Goal: Task Accomplishment & Management: Use online tool/utility

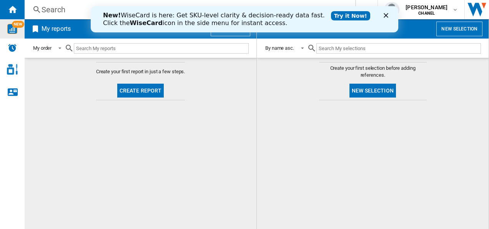
click at [7, 27] on div "NEW" at bounding box center [12, 29] width 25 height 10
click at [150, 91] on button "Create report" at bounding box center [140, 90] width 47 height 14
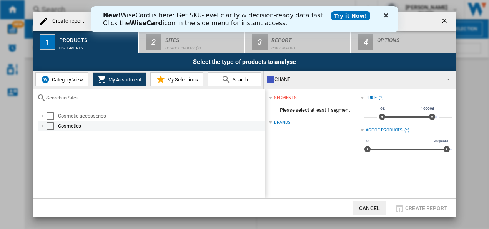
click at [54, 125] on div "Select" at bounding box center [51, 126] width 8 height 8
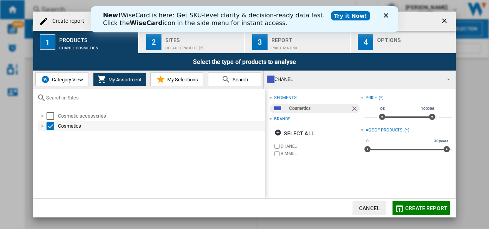
click at [47, 126] on div "Select" at bounding box center [51, 126] width 8 height 8
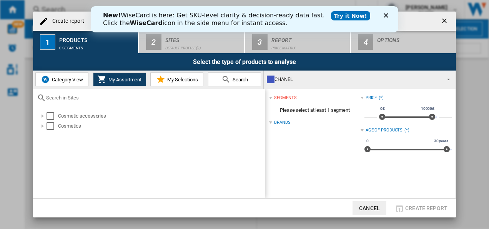
click at [181, 78] on span "My Selections" at bounding box center [181, 80] width 33 height 6
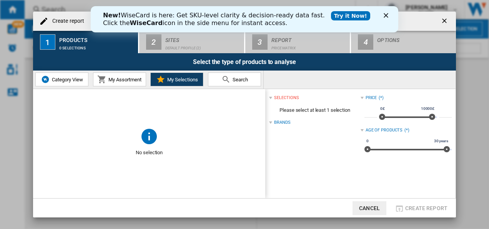
click at [231, 86] on button "Search" at bounding box center [234, 79] width 53 height 14
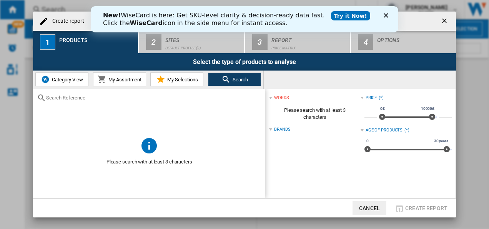
click at [91, 96] on input "text" at bounding box center [153, 98] width 215 height 6
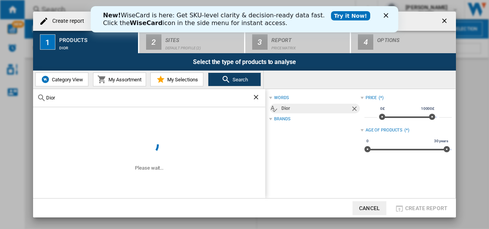
type input "Dior"
click at [384, 17] on polygon "Close" at bounding box center [386, 15] width 5 height 5
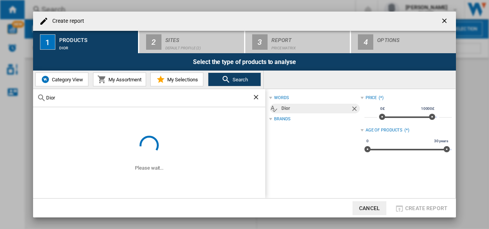
click at [100, 102] on div "Dior" at bounding box center [149, 98] width 232 height 18
click at [80, 92] on div "Dior" at bounding box center [149, 98] width 232 height 18
click at [71, 96] on input "Dior" at bounding box center [149, 98] width 206 height 6
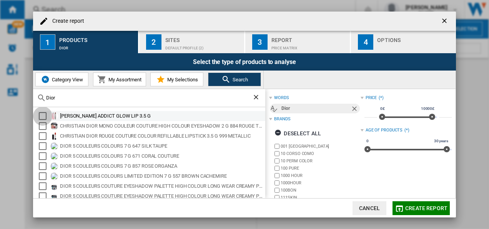
click at [42, 114] on div "Select" at bounding box center [43, 116] width 8 height 8
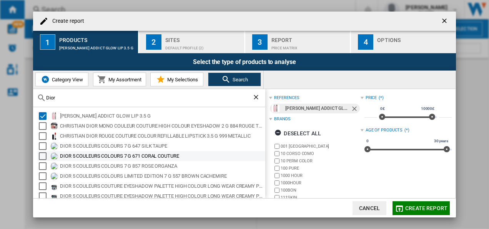
click at [42, 157] on div "Select" at bounding box center [43, 156] width 8 height 8
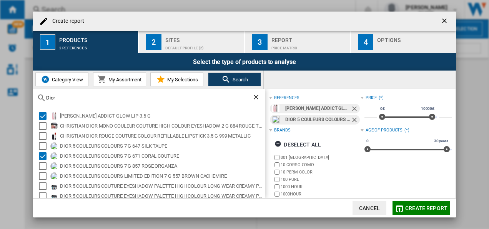
click at [62, 78] on span "Category View" at bounding box center [66, 80] width 33 height 6
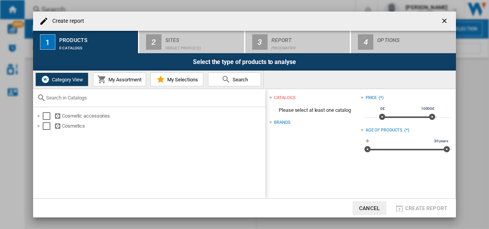
click at [59, 101] on div at bounding box center [149, 98] width 232 height 18
click at [59, 98] on input "text" at bounding box center [153, 98] width 215 height 6
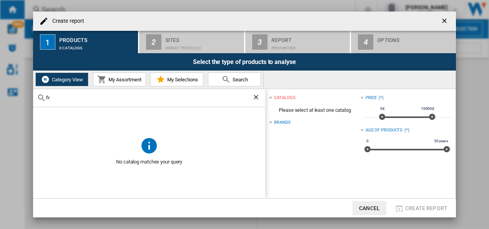
type input "f"
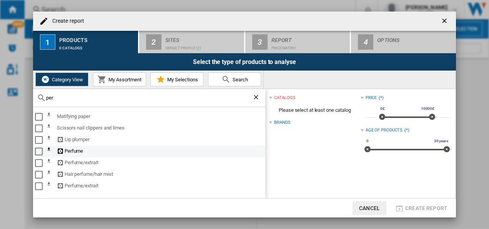
click at [37, 152] on div "Select" at bounding box center [39, 151] width 8 height 8
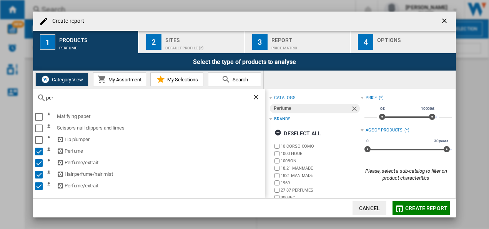
click at [65, 98] on input "per" at bounding box center [149, 98] width 206 height 6
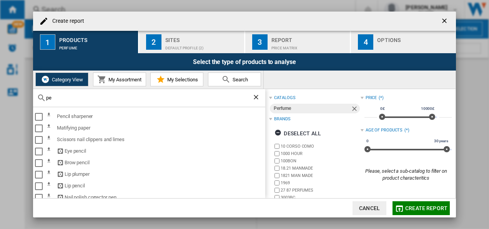
type input "p"
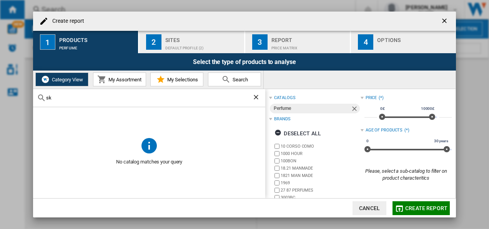
type input "s"
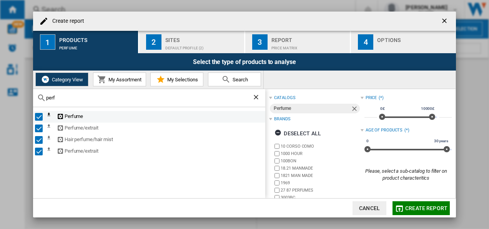
type input "perf"
click at [62, 115] on ng-md-icon at bounding box center [61, 116] width 8 height 7
click at [48, 114] on ng-md-icon at bounding box center [51, 116] width 9 height 9
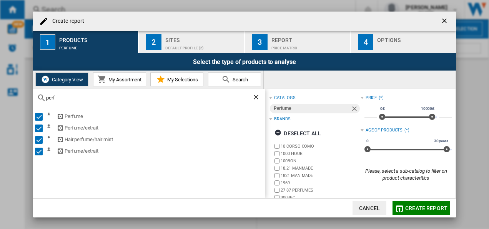
click at [193, 187] on div "Perfume Perfume/extrait Hair perfume/hair mist Perfume/extrait" at bounding box center [149, 152] width 232 height 91
click at [165, 80] on md-icon at bounding box center [160, 79] width 9 height 9
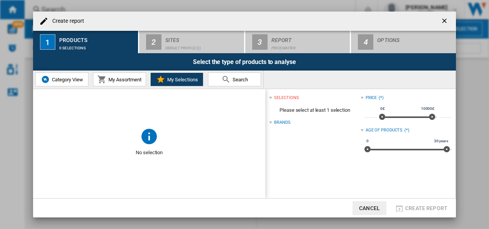
click at [117, 74] on button "My Assortment" at bounding box center [119, 79] width 53 height 14
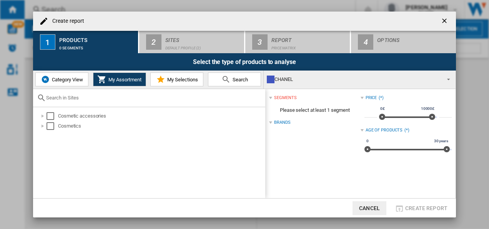
click at [70, 99] on input "text" at bounding box center [153, 98] width 215 height 6
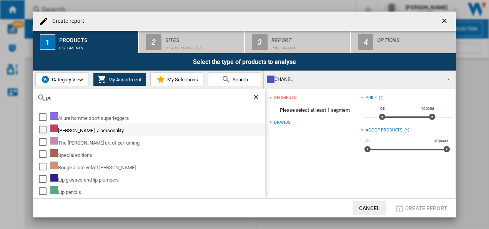
click at [44, 130] on div "Select" at bounding box center [43, 129] width 8 height 8
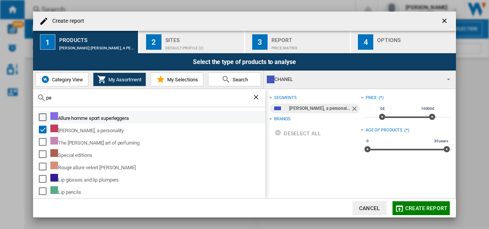
click at [42, 118] on div "Select" at bounding box center [43, 117] width 8 height 8
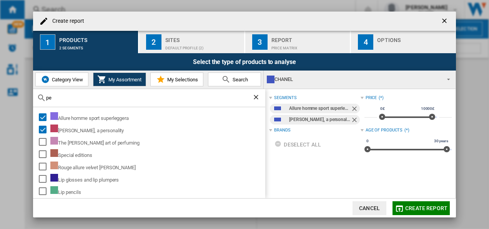
click at [106, 97] on input "pe" at bounding box center [149, 98] width 206 height 6
type input "p"
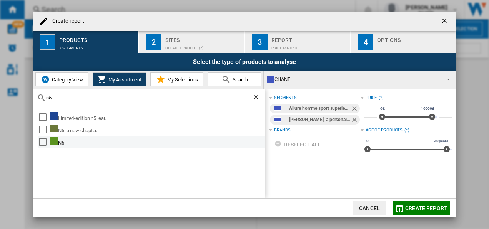
click at [46, 144] on div "Select" at bounding box center [43, 142] width 8 height 8
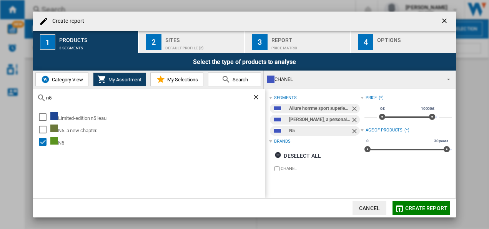
click at [69, 98] on input "n5" at bounding box center [149, 98] width 206 height 6
type input "n"
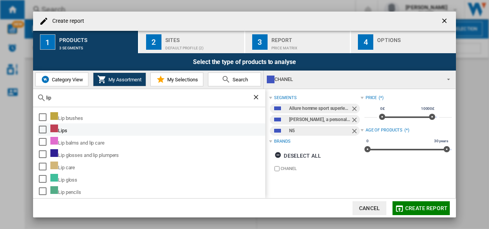
click at [44, 132] on div "Select" at bounding box center [43, 129] width 8 height 8
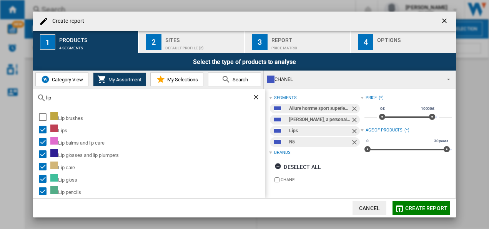
click at [63, 98] on input "lip" at bounding box center [149, 98] width 206 height 6
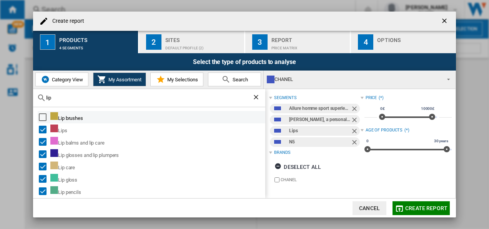
click at [41, 117] on div "Select" at bounding box center [43, 117] width 8 height 8
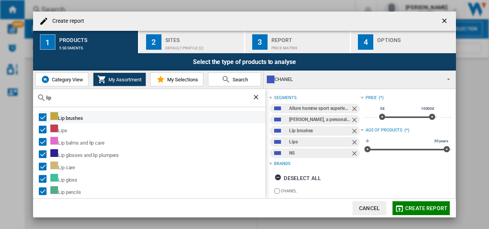
click at [44, 117] on div "Select" at bounding box center [43, 117] width 8 height 8
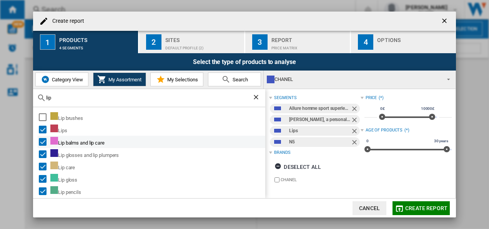
click at [45, 138] on div "Select" at bounding box center [43, 142] width 8 height 8
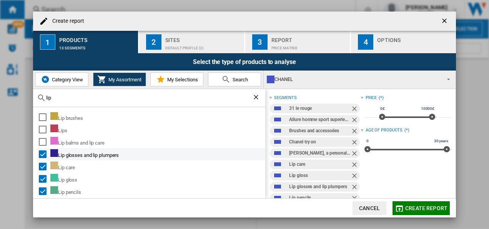
click at [45, 151] on div "Select" at bounding box center [43, 154] width 8 height 8
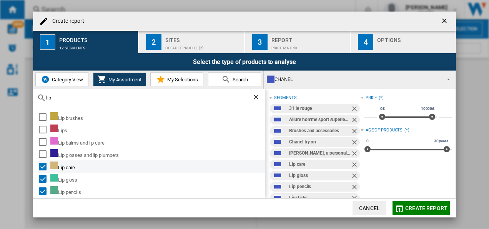
click at [44, 162] on div "Select" at bounding box center [43, 166] width 8 height 8
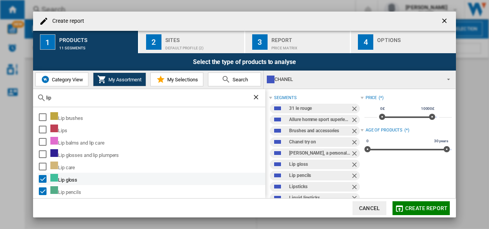
click at [45, 175] on div "Select" at bounding box center [43, 179] width 8 height 8
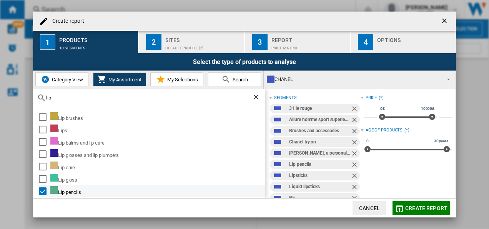
click at [43, 190] on div "Select" at bounding box center [43, 191] width 8 height 8
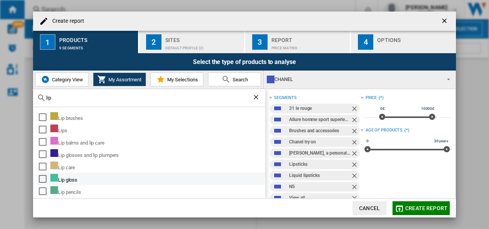
click at [42, 180] on div "Select" at bounding box center [43, 179] width 8 height 8
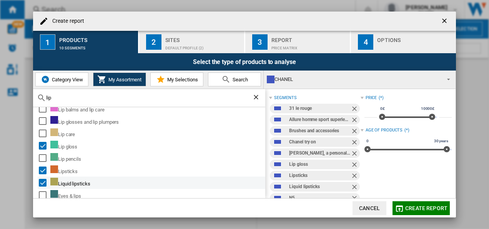
click at [44, 180] on div "Select" at bounding box center [43, 182] width 8 height 8
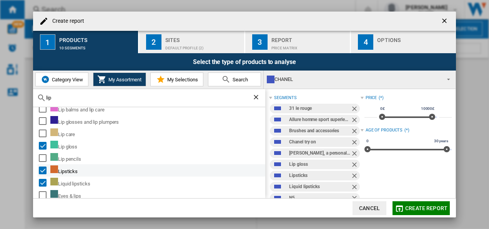
click at [45, 166] on div "Select" at bounding box center [43, 170] width 8 height 8
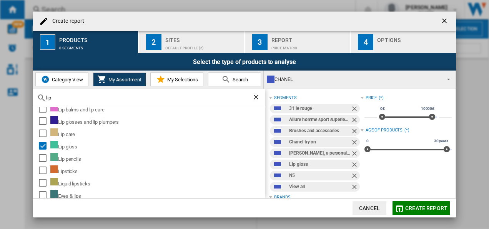
click at [97, 100] on input "lip" at bounding box center [149, 98] width 206 height 6
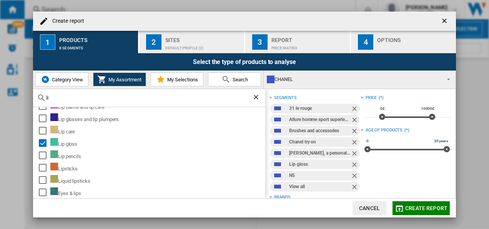
type input "l"
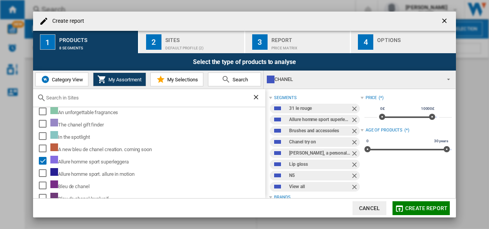
scroll to position [0, 0]
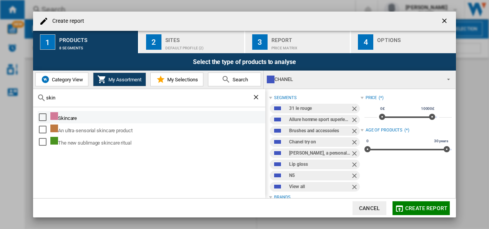
click at [39, 118] on div "Select" at bounding box center [43, 117] width 8 height 8
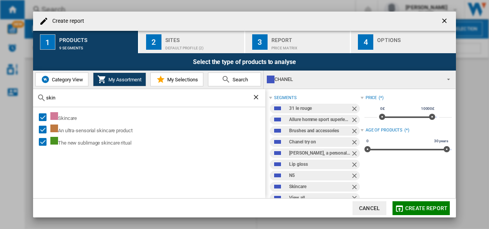
click at [75, 97] on input "skin" at bounding box center [149, 98] width 206 height 6
type input "s"
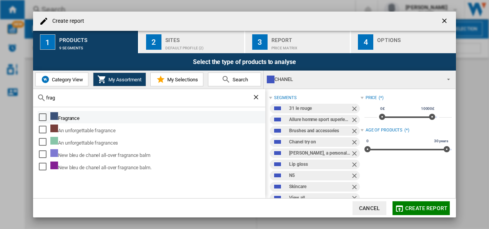
type input "frag"
click at [39, 117] on div "Select" at bounding box center [43, 117] width 8 height 8
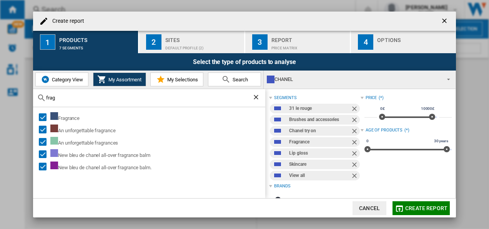
click at [183, 78] on span "My Selections" at bounding box center [181, 80] width 33 height 6
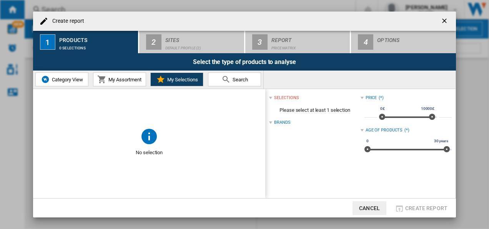
click at [124, 73] on button "My Assortment" at bounding box center [119, 79] width 53 height 14
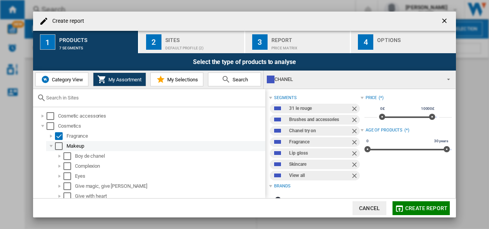
click at [60, 146] on div "Select" at bounding box center [59, 146] width 8 height 8
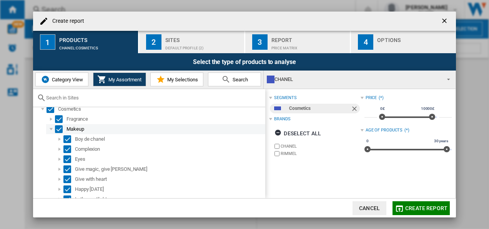
scroll to position [15, 0]
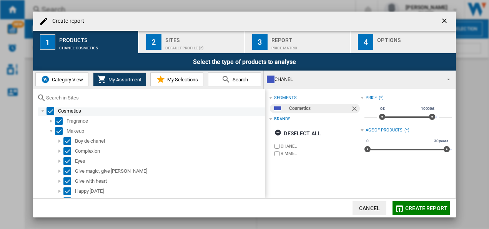
click at [50, 112] on div "Select" at bounding box center [51, 111] width 8 height 8
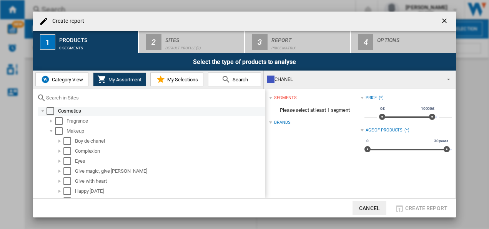
click at [50, 112] on div "Select" at bounding box center [51, 111] width 8 height 8
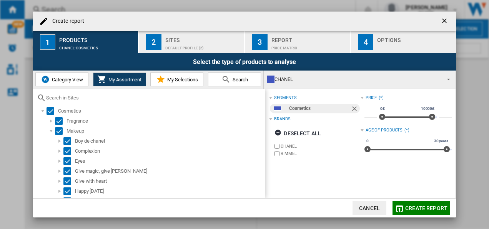
click at [186, 80] on span "My Selections" at bounding box center [181, 80] width 33 height 6
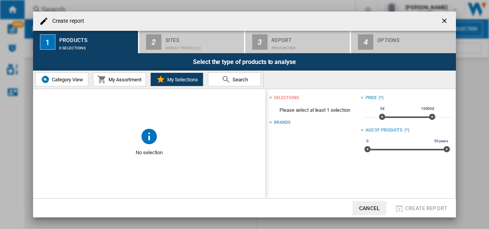
click at [234, 77] on span "Search" at bounding box center [239, 80] width 17 height 6
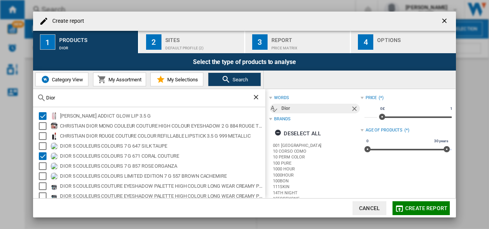
click at [233, 78] on span "Search" at bounding box center [239, 80] width 17 height 6
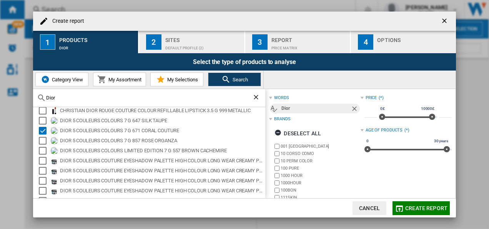
scroll to position [0, 0]
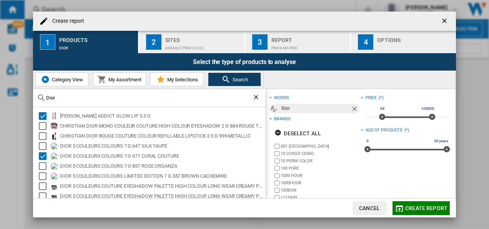
click at [118, 98] on input "Dior" at bounding box center [149, 98] width 206 height 6
type input "D"
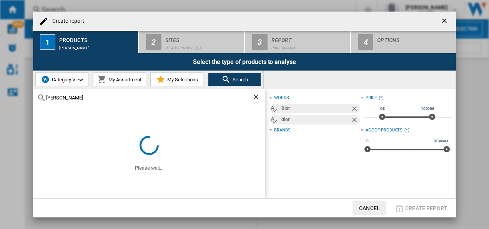
type input "[PERSON_NAME]"
click at [182, 75] on button "My Selections" at bounding box center [176, 79] width 53 height 14
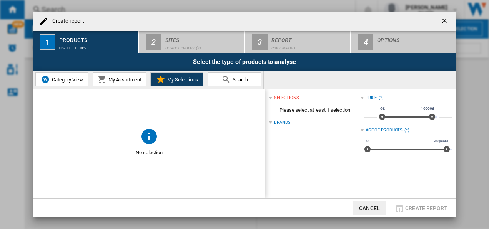
click at [229, 77] on md-icon at bounding box center [226, 79] width 9 height 9
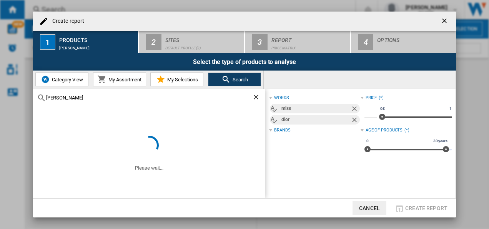
click at [255, 97] on ng-md-icon "Clear search" at bounding box center [256, 97] width 9 height 9
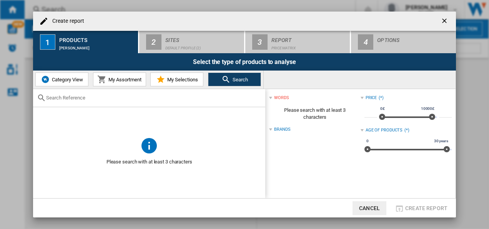
click at [270, 130] on div at bounding box center [270, 129] width 3 height 3
click at [274, 129] on div "Brands (*)" at bounding box center [314, 129] width 91 height 10
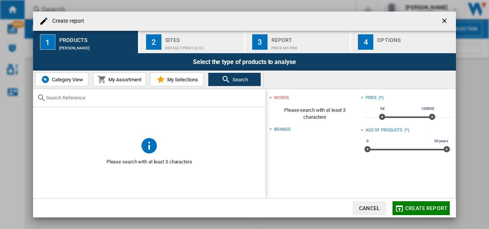
click at [417, 205] on span "Create report" at bounding box center [426, 208] width 42 height 6
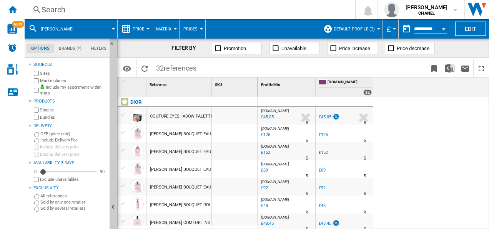
click at [340, 81] on span "[DOMAIN_NAME]" at bounding box center [350, 82] width 44 height 7
click at [342, 82] on span "[DOMAIN_NAME]" at bounding box center [350, 82] width 44 height 7
click at [68, 49] on md-tab-item "Brands (*)" at bounding box center [70, 48] width 32 height 9
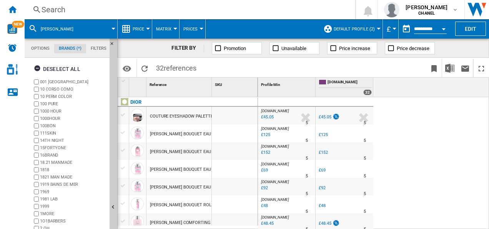
scroll to position [29, 0]
click at [40, 68] on ng-md-icon "button" at bounding box center [38, 69] width 9 height 9
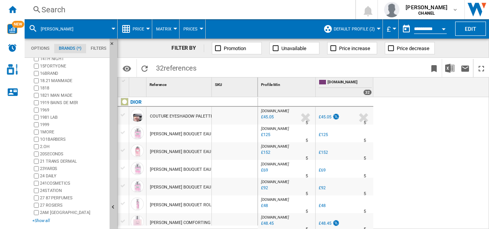
click at [42, 223] on div "+Show all" at bounding box center [69, 220] width 74 height 6
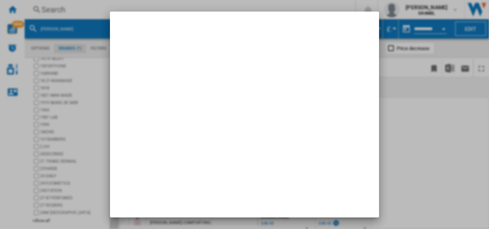
click at [411, 143] on div at bounding box center [244, 114] width 489 height 229
click at [329, 7] on div at bounding box center [244, 114] width 489 height 229
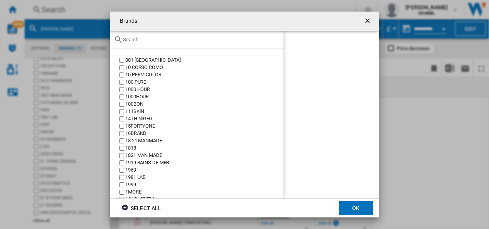
click at [142, 39] on input "text" at bounding box center [201, 40] width 156 height 6
click at [130, 39] on input "dior" at bounding box center [201, 40] width 156 height 6
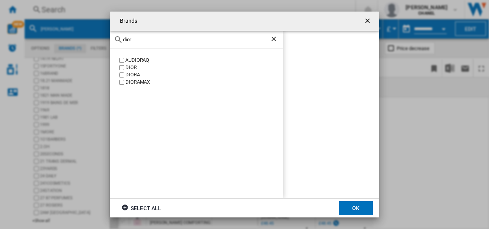
type input "dior"
click at [355, 201] on button "OK" at bounding box center [356, 208] width 34 height 14
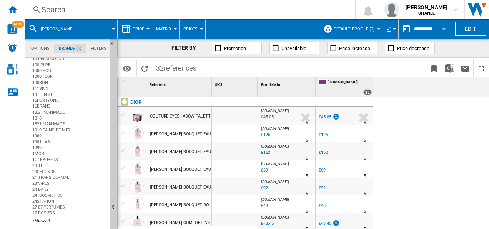
scroll to position [0, 0]
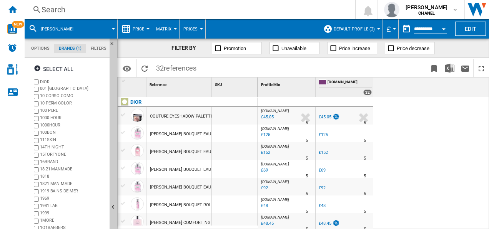
click at [344, 86] on div "[DOMAIN_NAME]" at bounding box center [345, 83] width 53 height 10
click at [100, 48] on md-tab-item "Filters" at bounding box center [98, 48] width 25 height 9
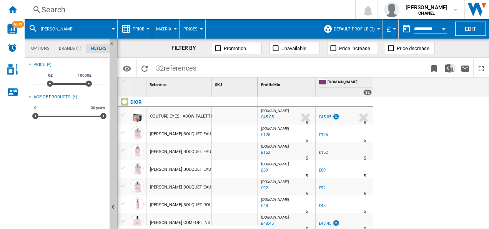
scroll to position [50, 0]
click at [70, 49] on md-tab-item "Brands (1)" at bounding box center [70, 48] width 32 height 9
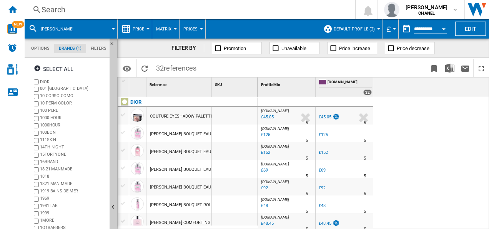
scroll to position [29, 0]
click at [332, 80] on span "[DOMAIN_NAME]" at bounding box center [350, 82] width 44 height 7
click at [330, 79] on span "[DOMAIN_NAME]" at bounding box center [350, 82] width 44 height 7
click at [42, 50] on md-tab-item "Options" at bounding box center [41, 48] width 28 height 9
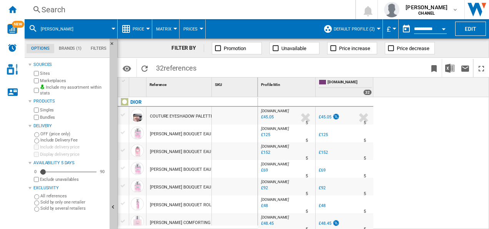
scroll to position [9, 0]
click at [148, 28] on div at bounding box center [148, 29] width 4 height 2
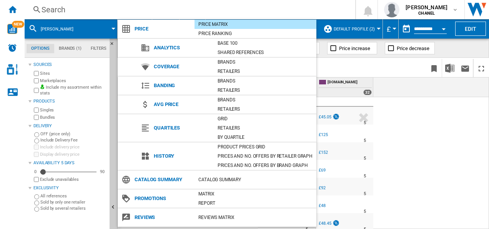
click at [113, 118] on md-backdrop at bounding box center [244, 114] width 489 height 229
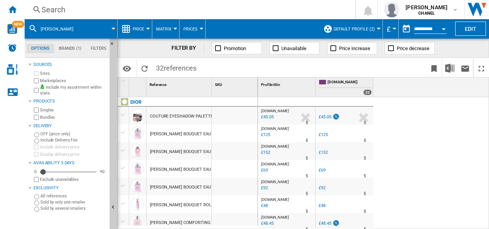
click at [29, 162] on div at bounding box center [29, 162] width 3 height 3
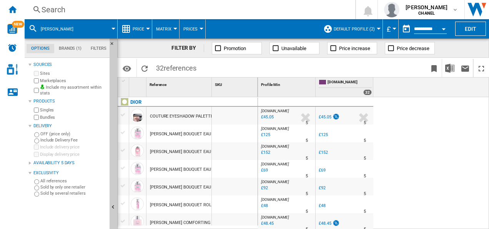
click at [29, 162] on div at bounding box center [29, 162] width 3 height 3
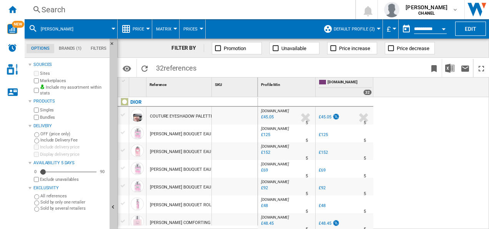
click at [334, 46] on ng-md-icon at bounding box center [334, 48] width 8 height 8
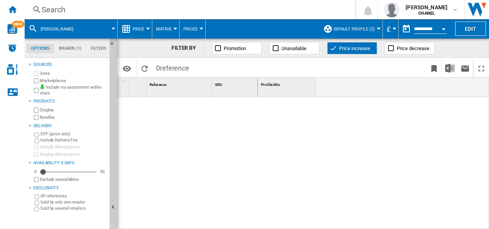
click at [337, 50] on button "Price increase" at bounding box center [352, 48] width 50 height 12
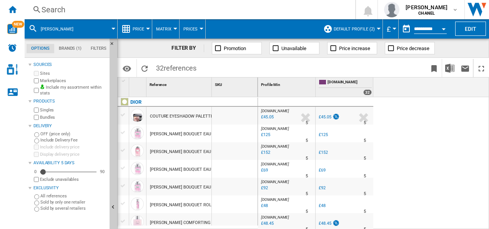
click at [200, 26] on button "Prices" at bounding box center [192, 28] width 18 height 19
click at [170, 30] on md-backdrop at bounding box center [244, 114] width 489 height 229
click at [173, 29] on button "Matrix" at bounding box center [165, 28] width 19 height 19
click at [173, 29] on md-backdrop at bounding box center [244, 114] width 489 height 229
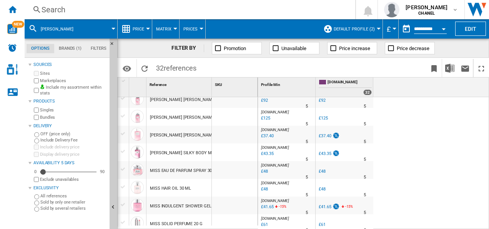
scroll to position [444, 0]
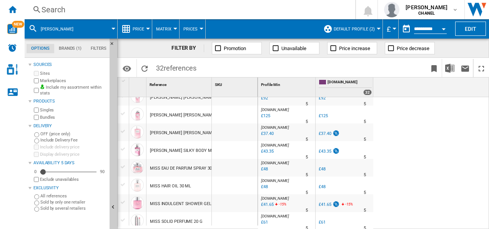
click at [484, 210] on div "[DOMAIN_NAME] : [DOMAIN_NAME] -1.0 % £45.05 % N/A 5 [DOMAIN_NAME] : [DOMAIN_NAM…" at bounding box center [374, 163] width 232 height 132
click at [67, 50] on md-tab-item "Brands (1)" at bounding box center [70, 48] width 32 height 9
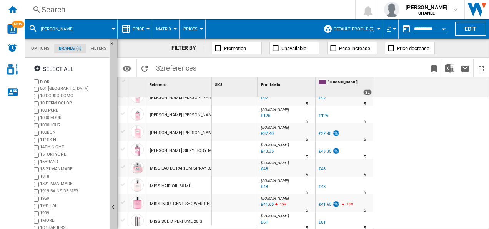
scroll to position [82, 0]
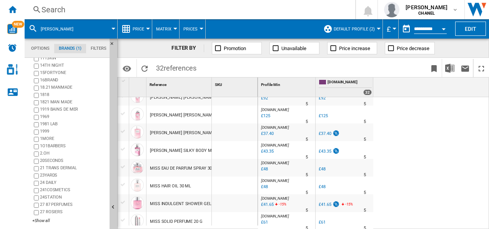
click at [55, 28] on span "[PERSON_NAME]" at bounding box center [57, 29] width 33 height 5
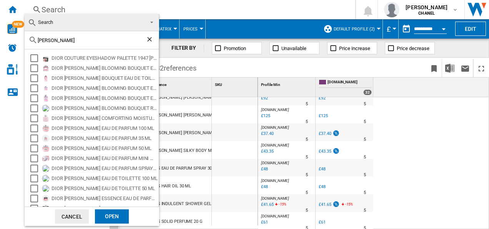
click at [73, 47] on div "[PERSON_NAME]" at bounding box center [92, 40] width 134 height 18
click at [54, 43] on div "[PERSON_NAME]" at bounding box center [92, 40] width 134 height 18
drag, startPoint x: 58, startPoint y: 39, endPoint x: 18, endPoint y: 37, distance: 40.1
click at [18, 37] on body "In order to access Insight, please log out and log in again OK NEW Search Searc…" at bounding box center [244, 114] width 489 height 229
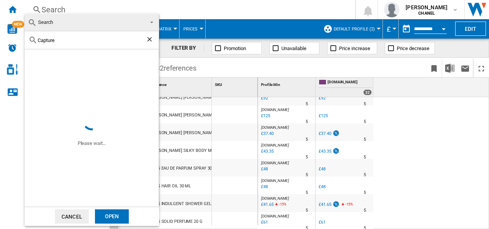
type input "Capture"
